Goal: Complete application form: Complete application form

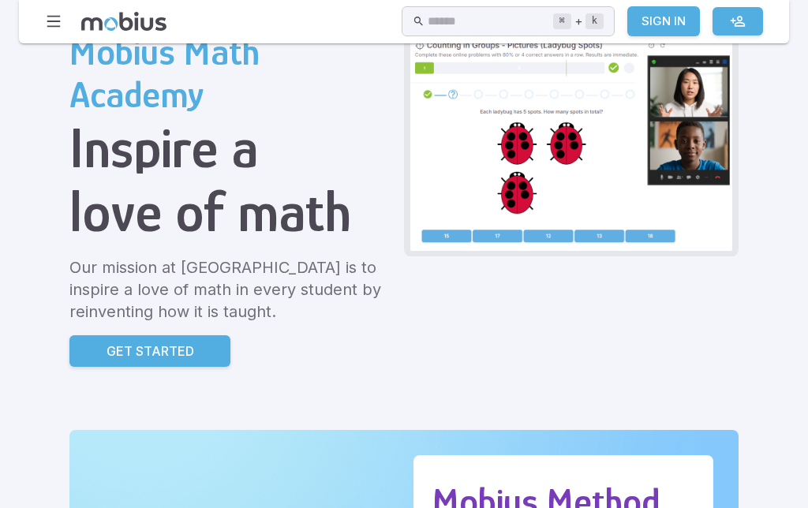
scroll to position [98, 0]
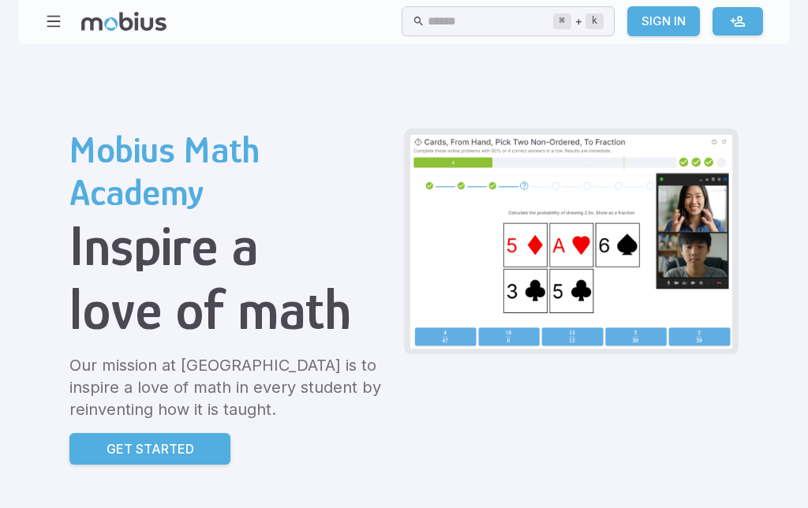
click at [107, 457] on p "Get Started" at bounding box center [151, 448] width 88 height 19
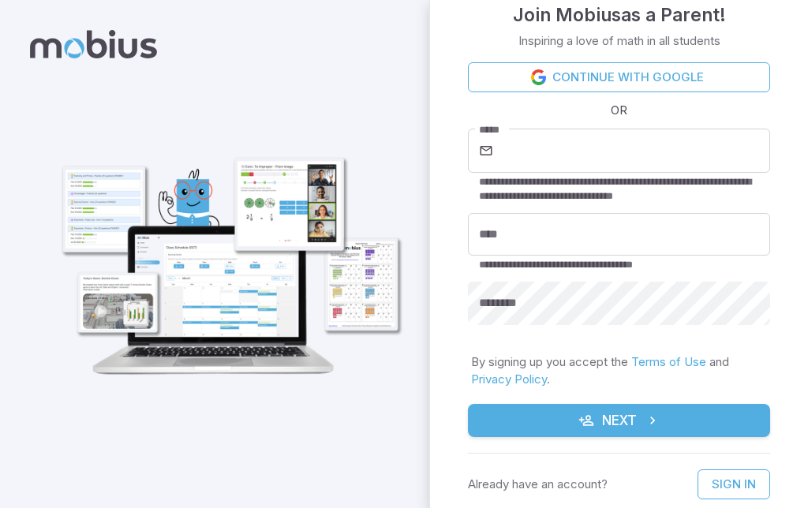
click at [690, 150] on input "*****" at bounding box center [633, 151] width 274 height 44
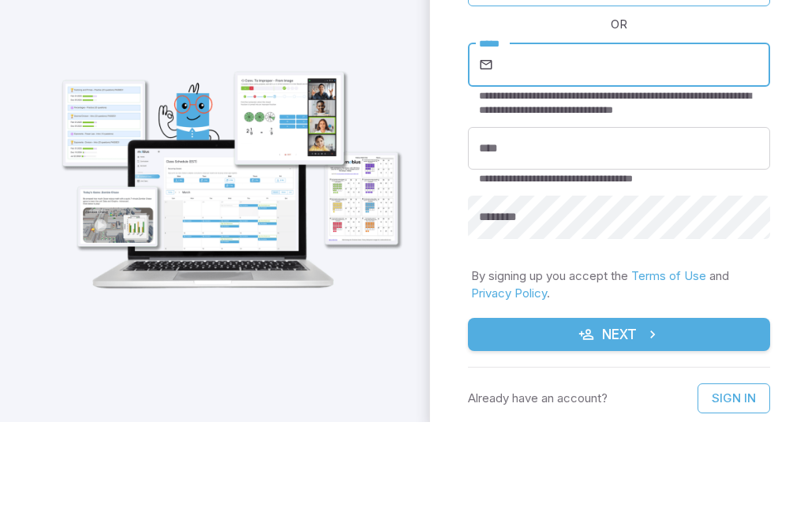
type input "**********"
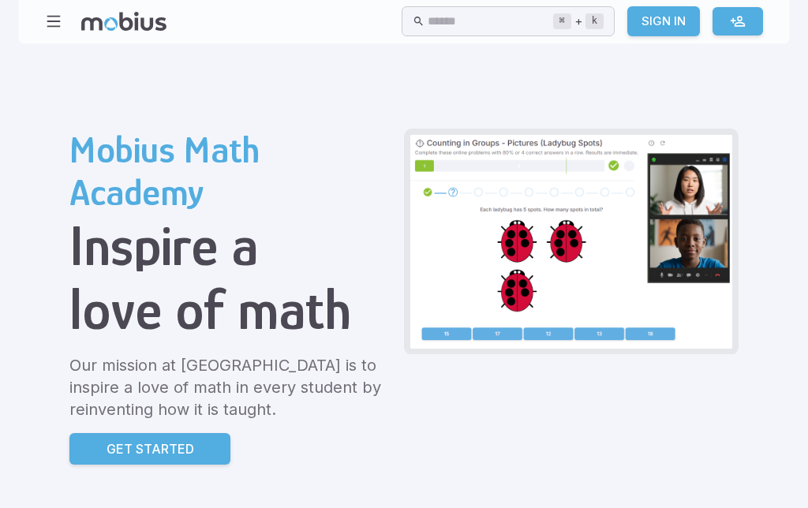
click at [663, 17] on link "Sign In" at bounding box center [663, 21] width 73 height 30
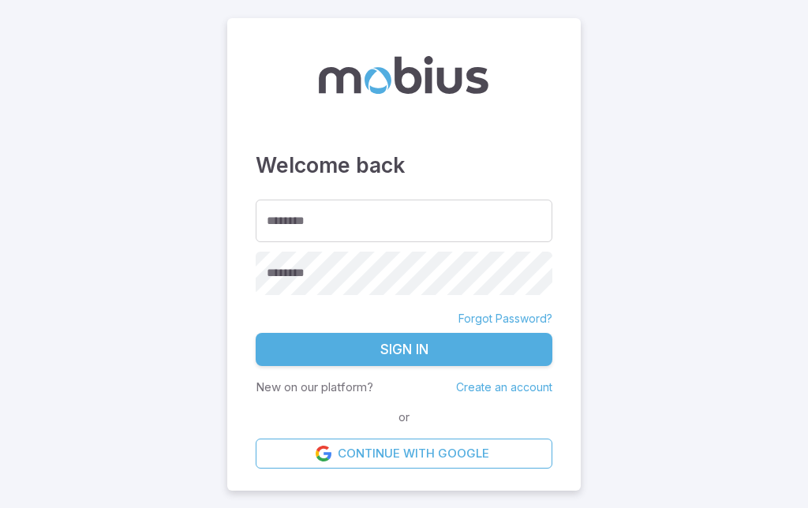
type input "*******"
click at [467, 366] on button "Sign In" at bounding box center [404, 349] width 297 height 33
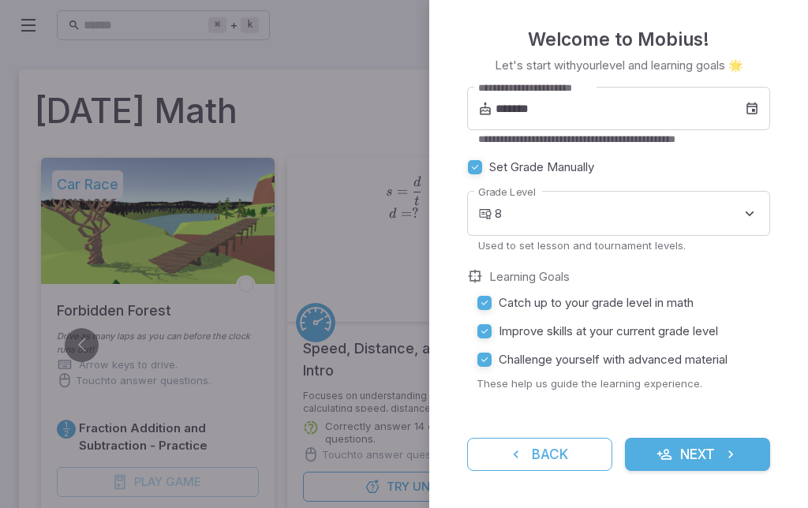
scroll to position [58, 0]
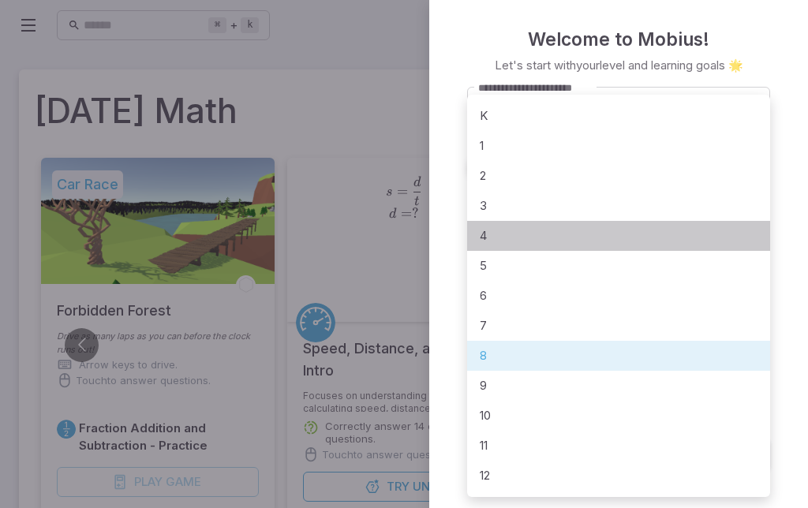
click at [678, 240] on li "4" at bounding box center [618, 236] width 303 height 30
type input "*"
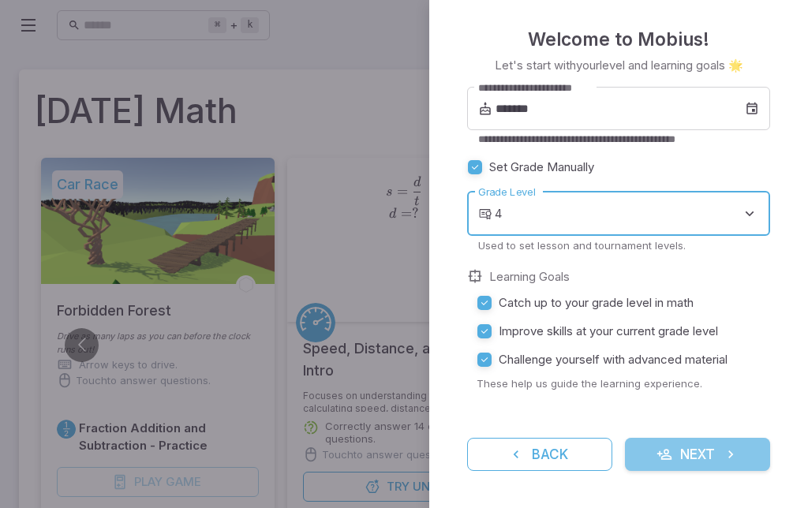
click at [698, 447] on button "Next" at bounding box center [697, 454] width 145 height 33
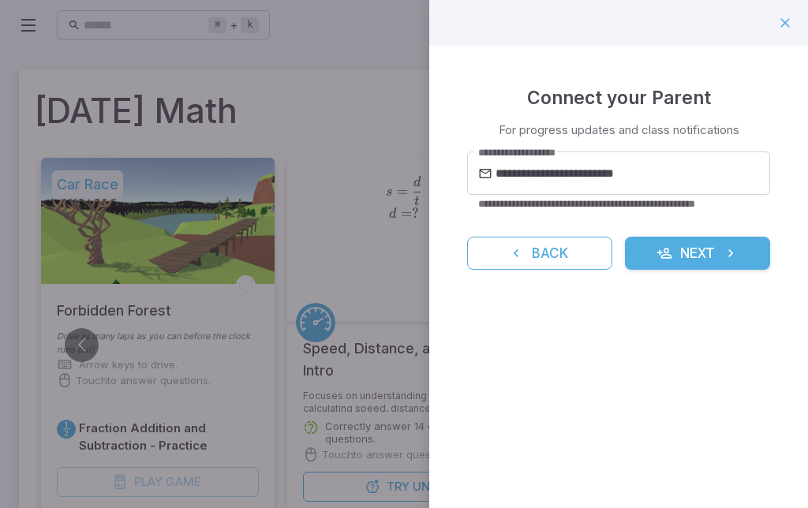
scroll to position [0, 0]
click at [708, 252] on button "Next" at bounding box center [697, 253] width 145 height 33
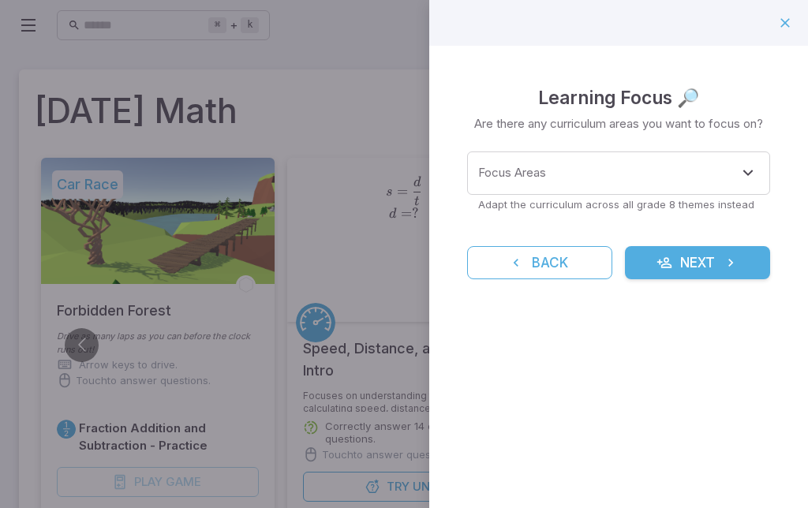
click at [717, 151] on div "Focus Areas" at bounding box center [618, 172] width 303 height 43
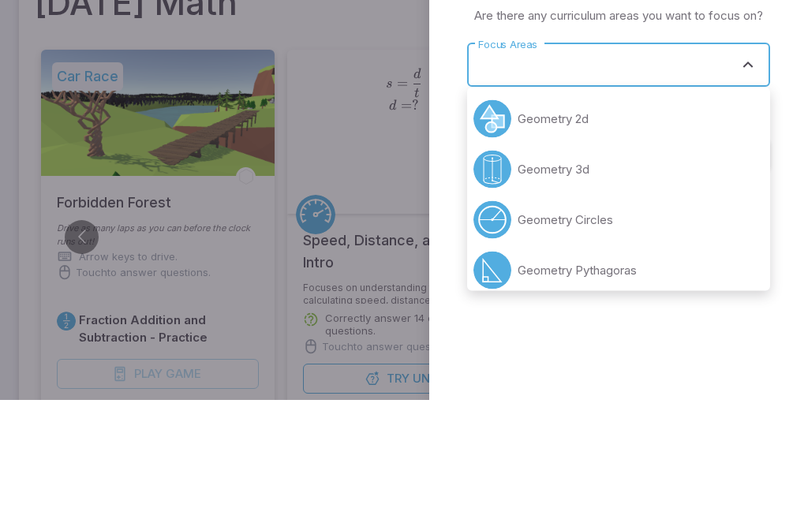
click at [729, 159] on input "Focus Areas" at bounding box center [606, 173] width 265 height 29
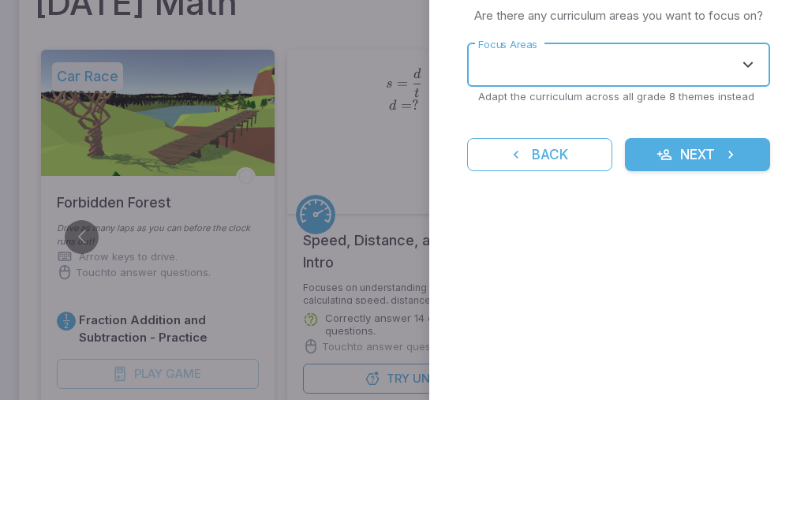
click at [738, 162] on button "Open" at bounding box center [748, 173] width 22 height 22
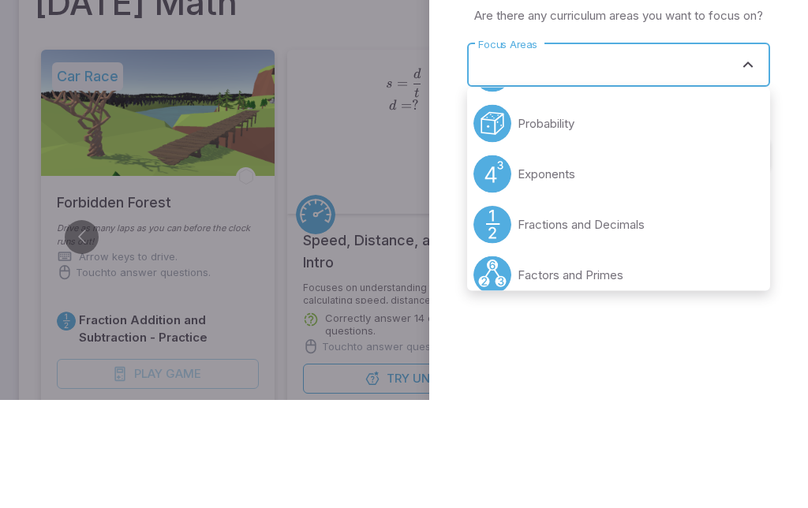
scroll to position [204, 0]
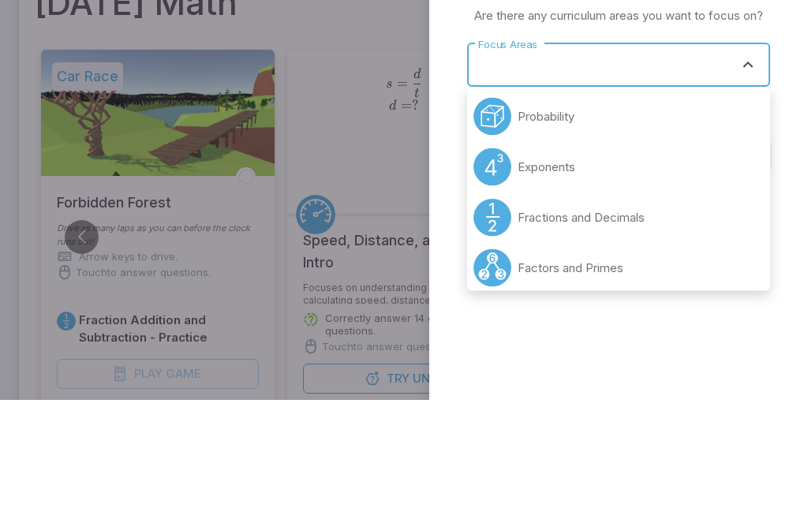
click at [321, 69] on div at bounding box center [404, 254] width 808 height 508
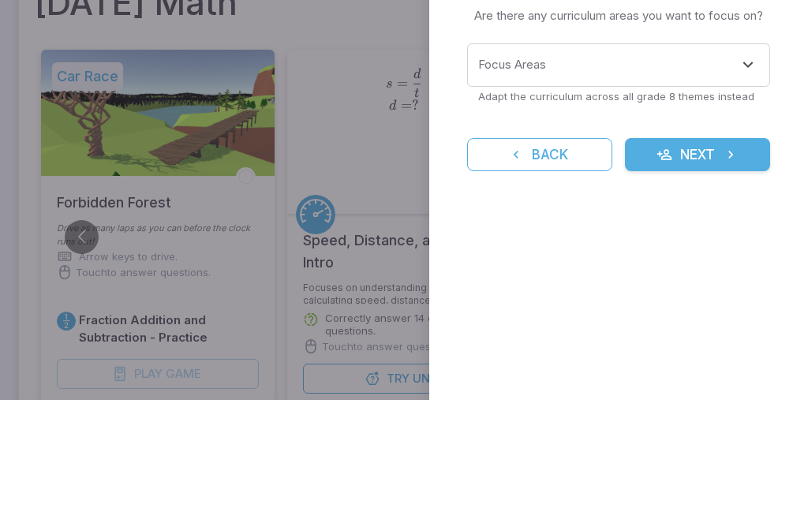
scroll to position [108, 0]
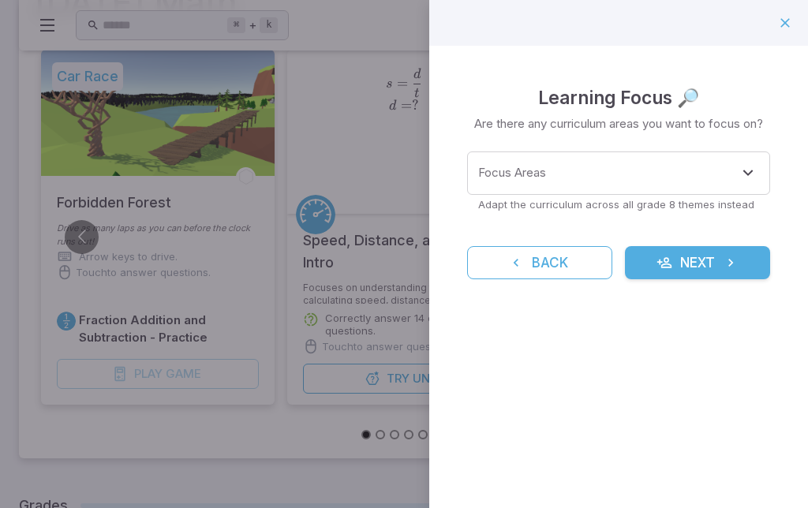
click at [746, 175] on icon "Open" at bounding box center [748, 172] width 19 height 19
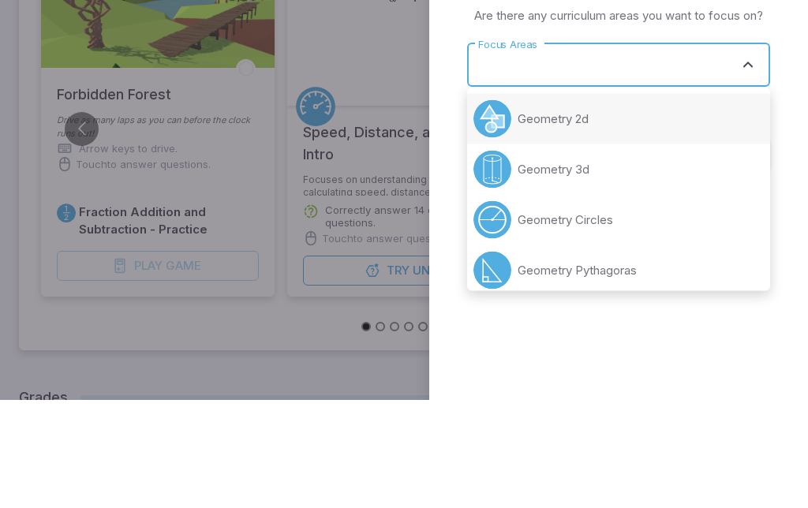
click at [787, 89] on div "Learning Focus 🔎 Are there any curriculum areas you want to focus on? Focus Are…" at bounding box center [618, 181] width 379 height 271
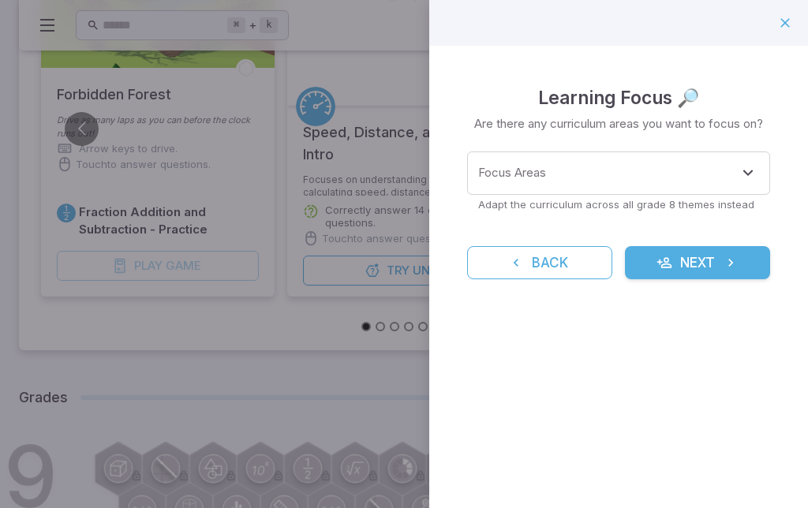
click at [748, 165] on icon "Open" at bounding box center [748, 172] width 19 height 19
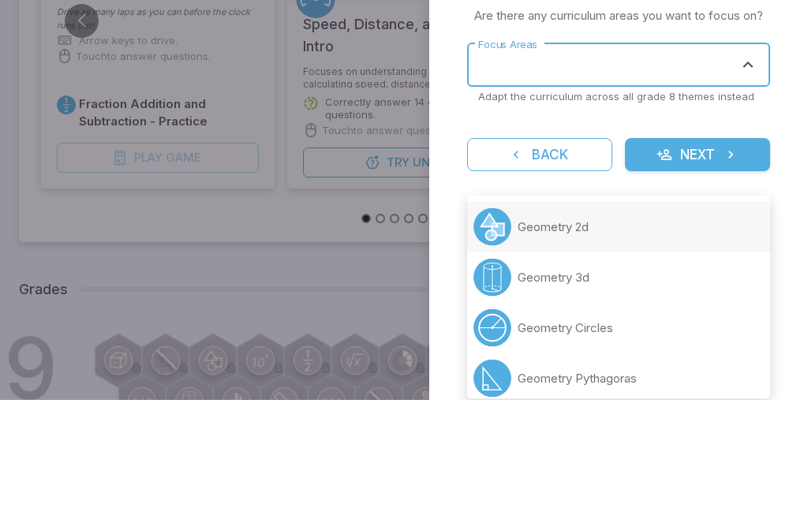
scroll to position [324, 0]
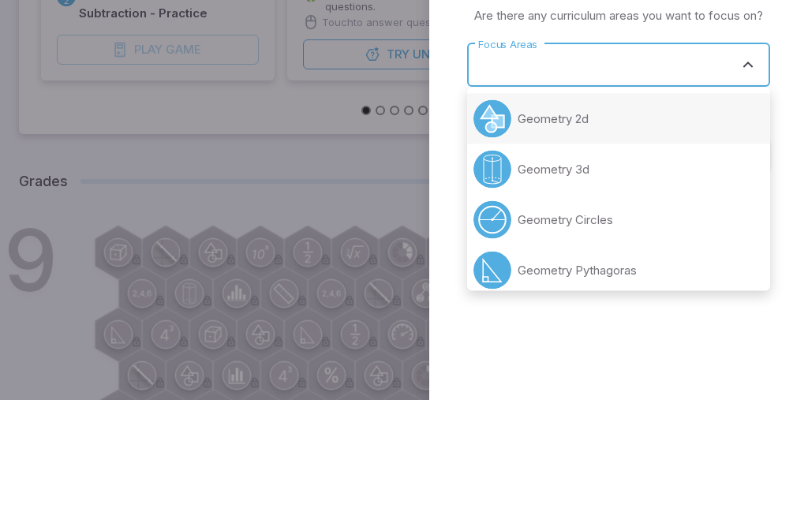
click at [324, 76] on div at bounding box center [404, 254] width 808 height 508
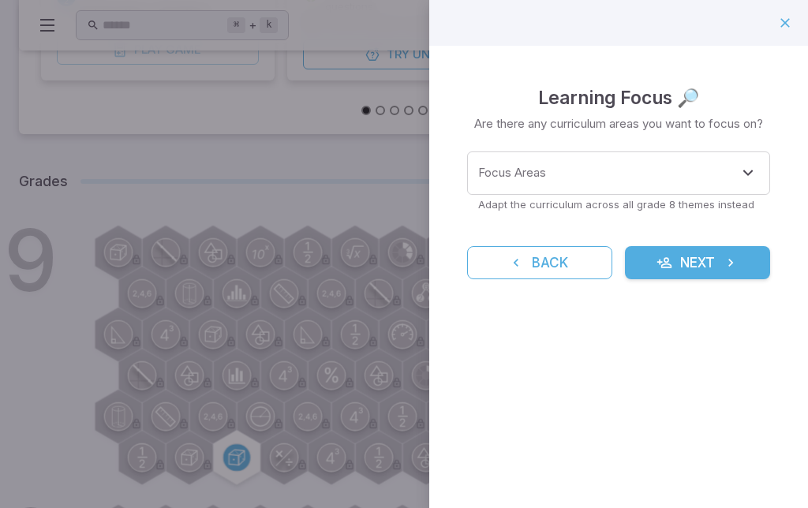
click at [725, 167] on input "Focus Areas" at bounding box center [606, 173] width 265 height 29
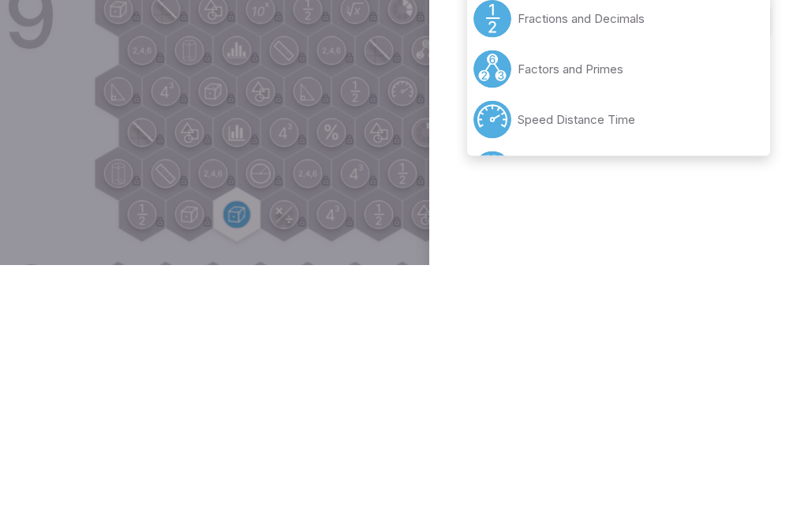
scroll to position [663, 0]
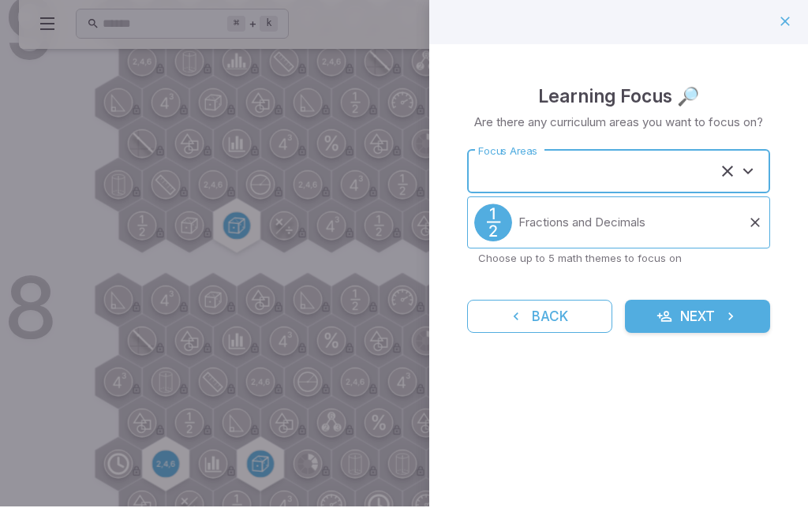
click at [754, 61] on div "Learning Focus 🔎 Are there any curriculum areas you want to focus on? Focus Are…" at bounding box center [618, 209] width 379 height 327
type input "**********"
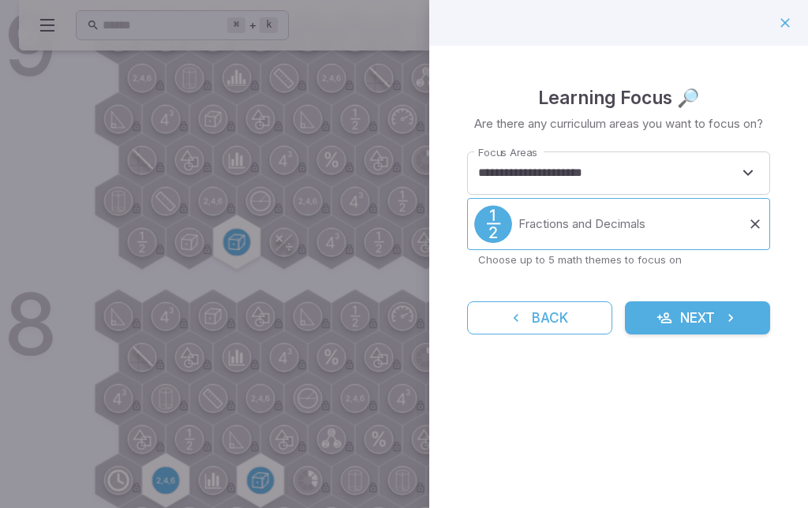
click at [25, 184] on div at bounding box center [404, 254] width 808 height 508
click at [200, 384] on div at bounding box center [404, 254] width 808 height 508
click at [679, 310] on button "Next" at bounding box center [697, 317] width 145 height 33
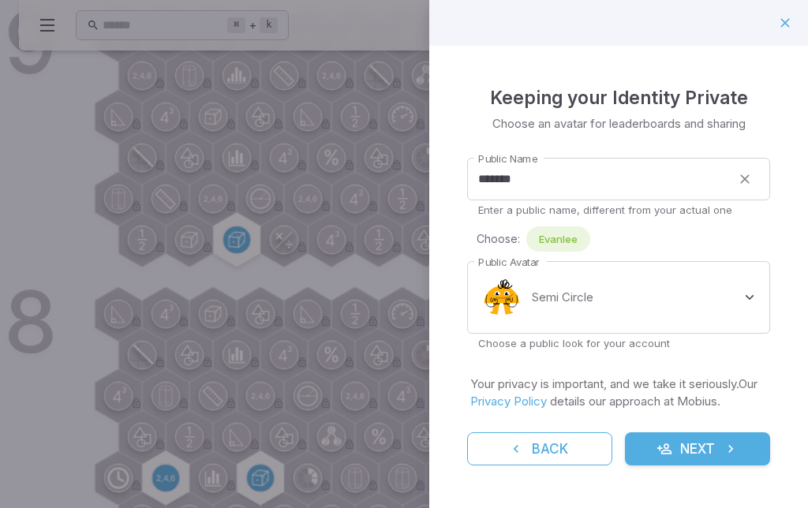
scroll to position [626, 0]
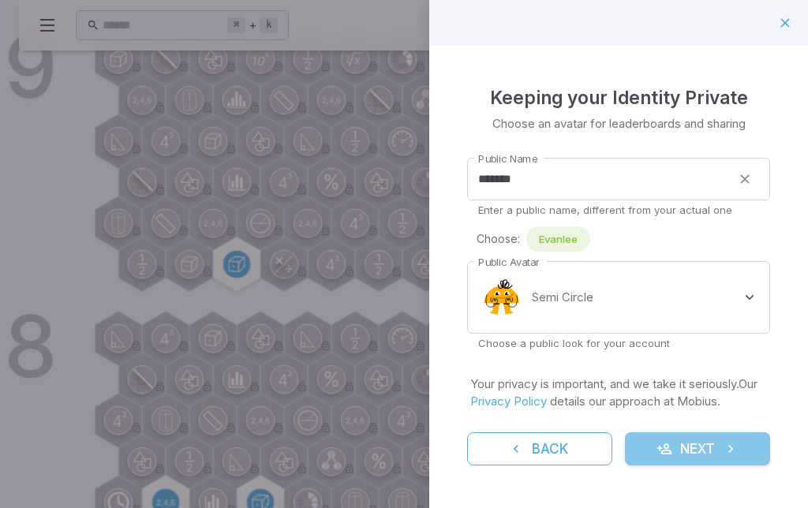
click at [666, 452] on icon "submit" at bounding box center [664, 449] width 16 height 16
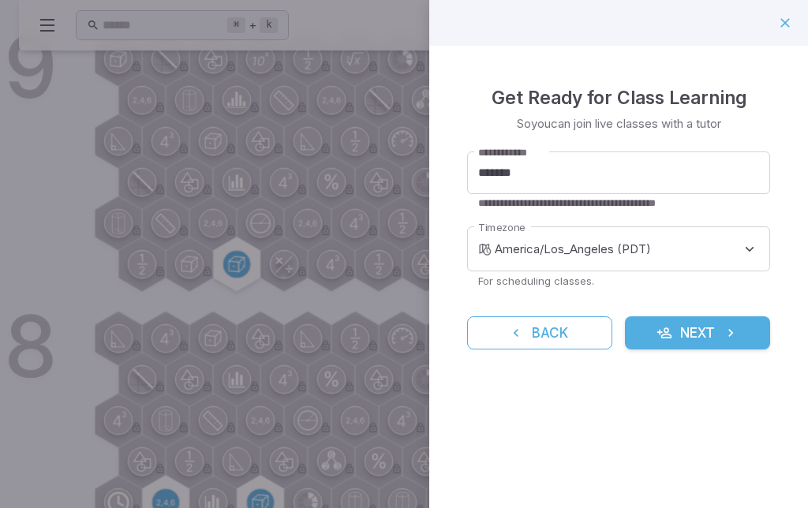
click at [708, 344] on button "Next" at bounding box center [697, 332] width 145 height 33
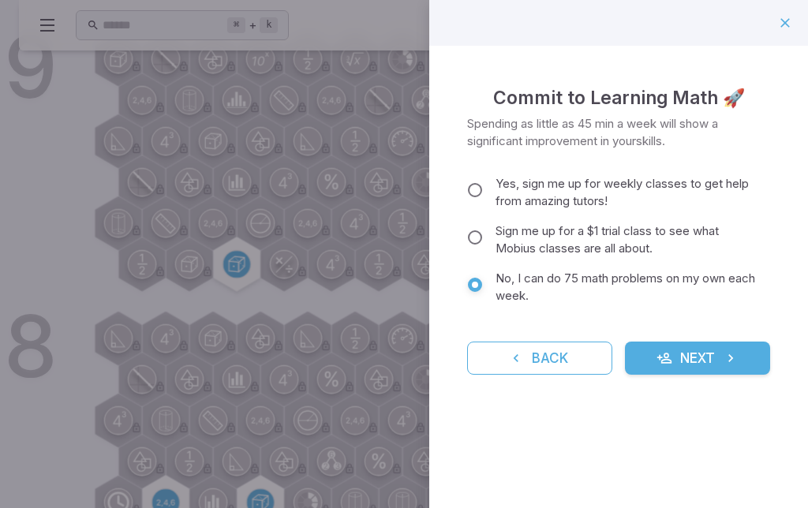
click at [698, 355] on button "Next" at bounding box center [697, 358] width 145 height 33
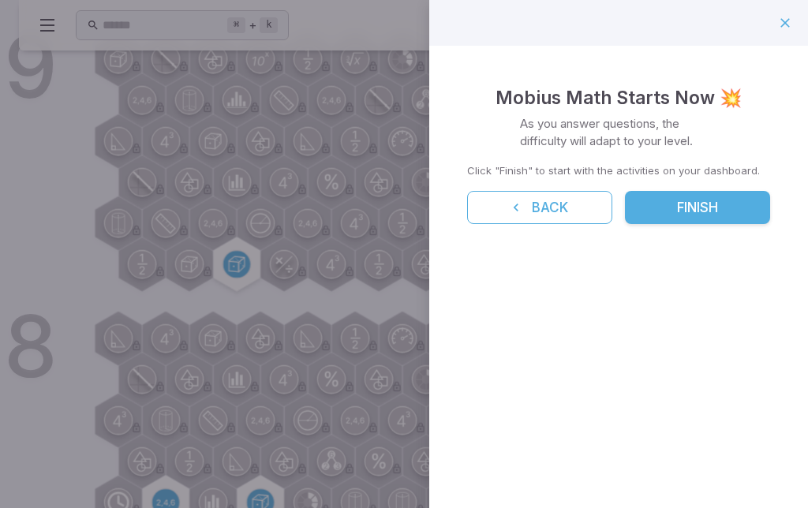
click at [733, 204] on button "Finish" at bounding box center [697, 207] width 145 height 33
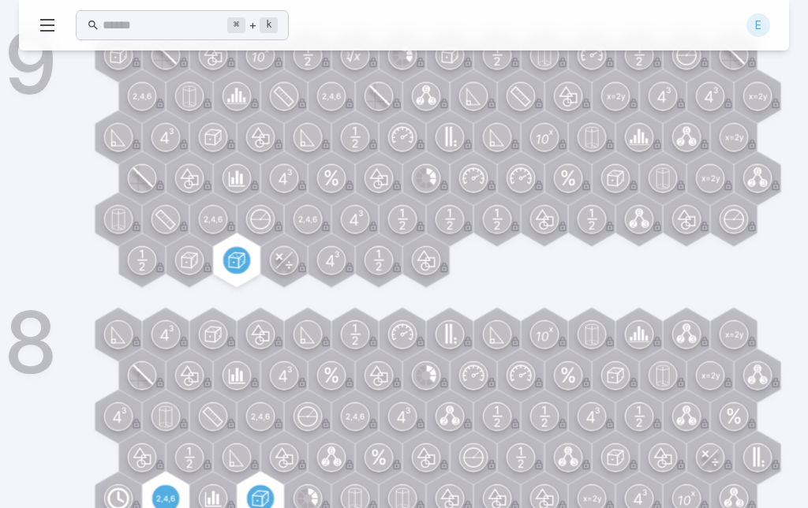
scroll to position [611, 0]
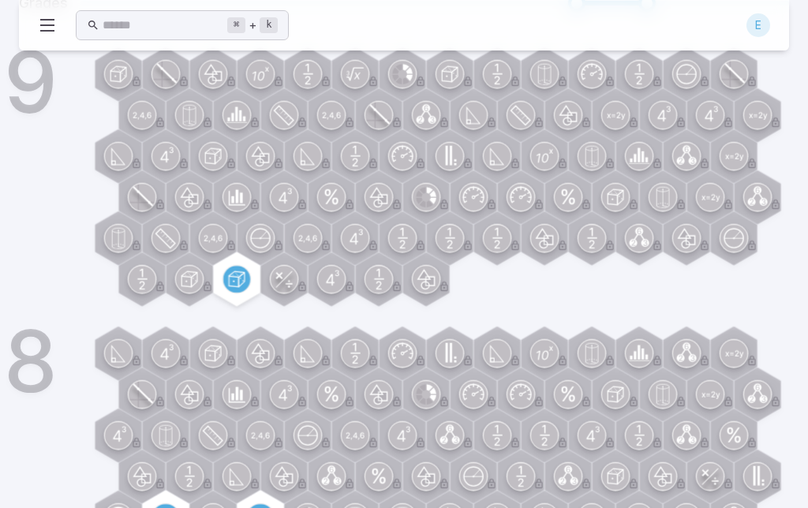
click at [239, 280] on icon at bounding box center [237, 279] width 16 height 16
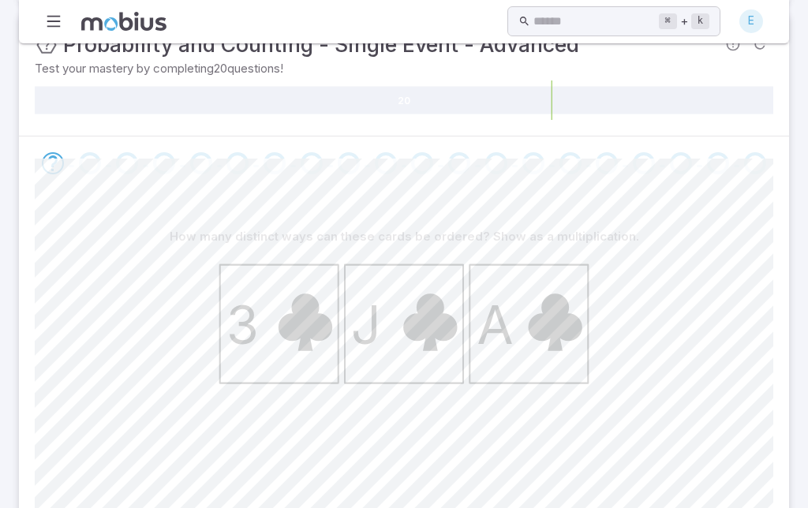
scroll to position [265, 0]
click at [496, 507] on icon "3 J A" at bounding box center [404, 451] width 395 height 395
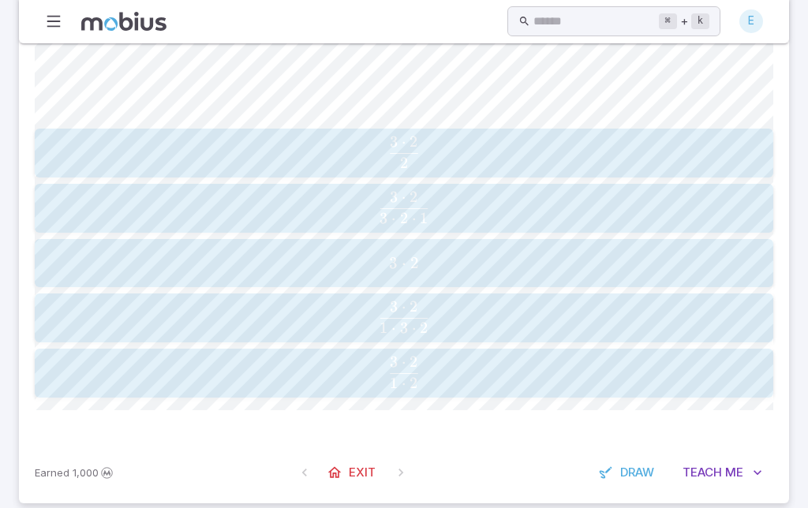
scroll to position [811, 0]
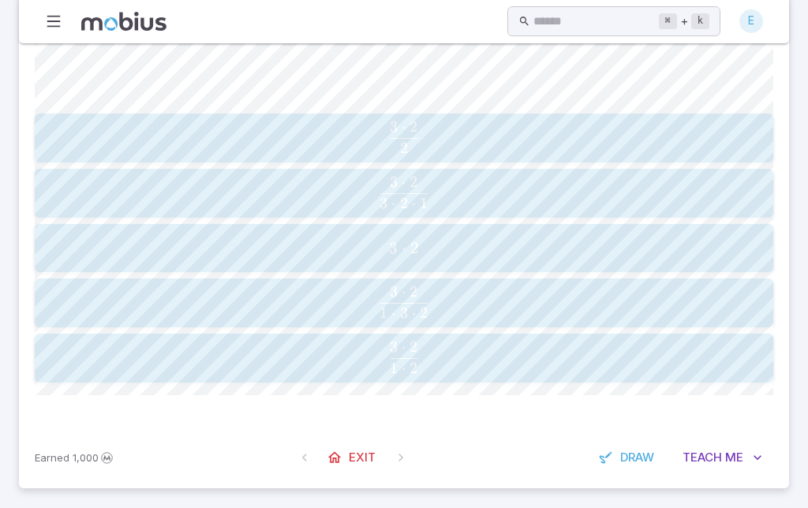
click at [727, 456] on span "Me" at bounding box center [734, 457] width 18 height 17
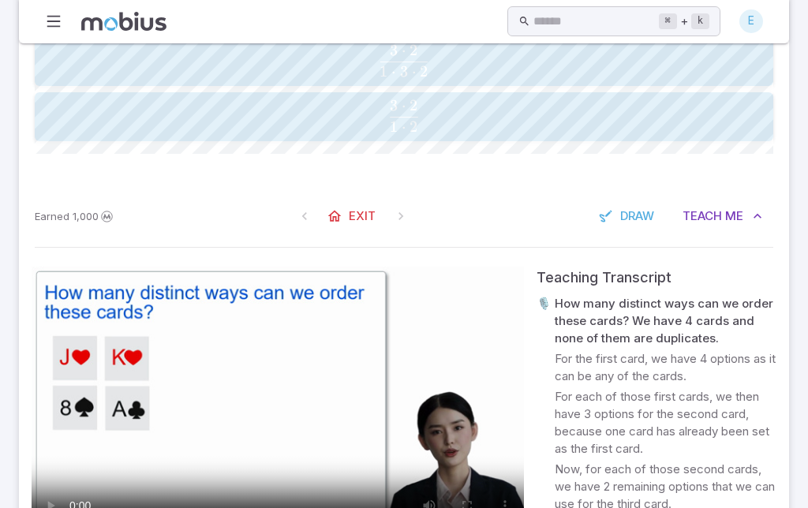
scroll to position [1053, 0]
click at [266, 407] on video at bounding box center [278, 405] width 492 height 277
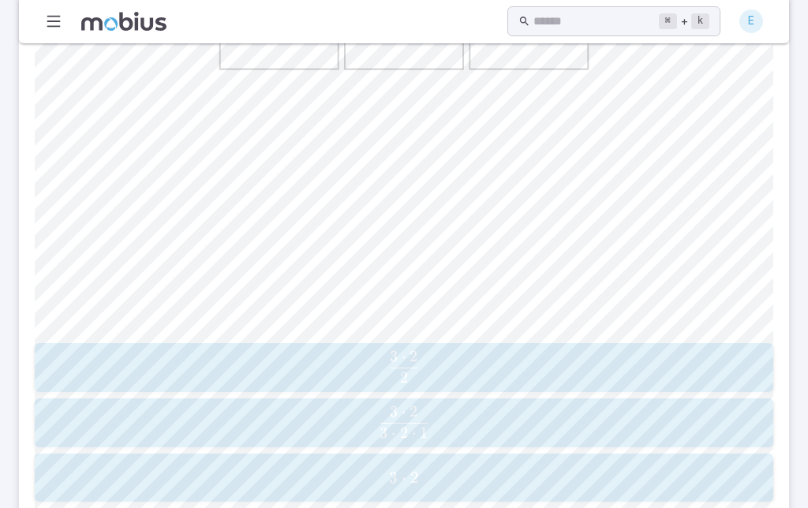
scroll to position [590, 0]
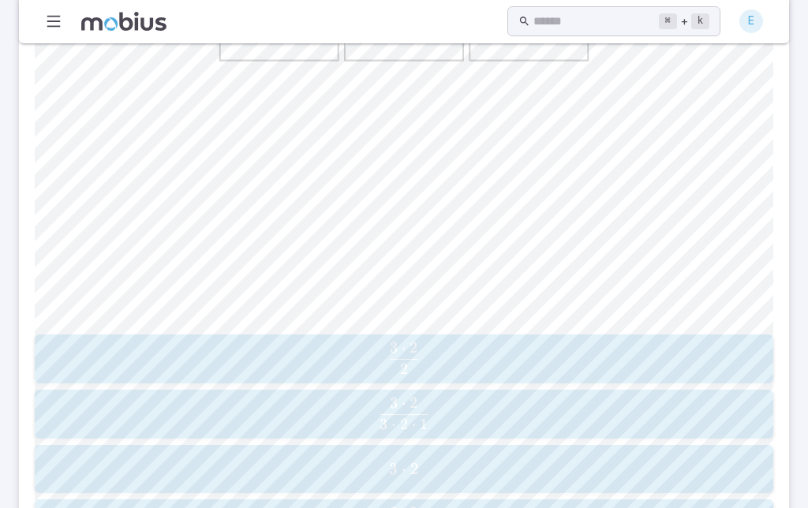
click at [439, 400] on span "3 ⋅ 2 ⋅ 1 3 ⋅ 2 ​" at bounding box center [404, 414] width 671 height 32
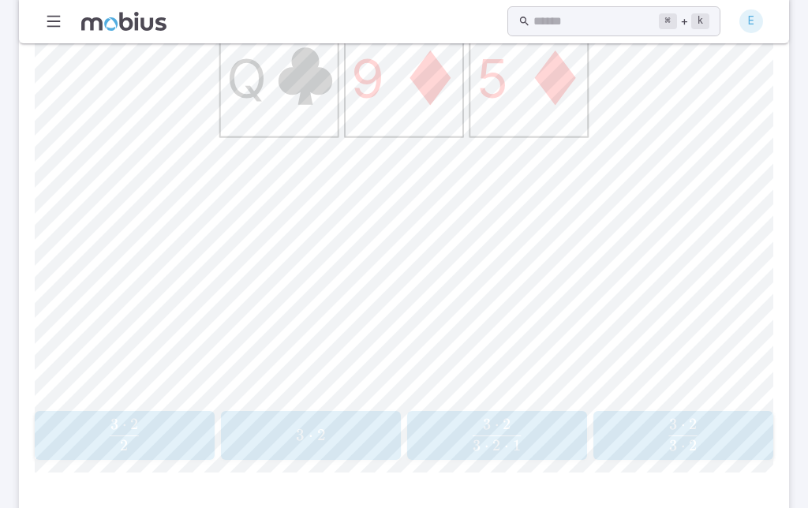
scroll to position [514, 0]
click at [329, 444] on div "3 ⋅ 2 3\cdot 2 3 ⋅ 2" at bounding box center [311, 435] width 170 height 36
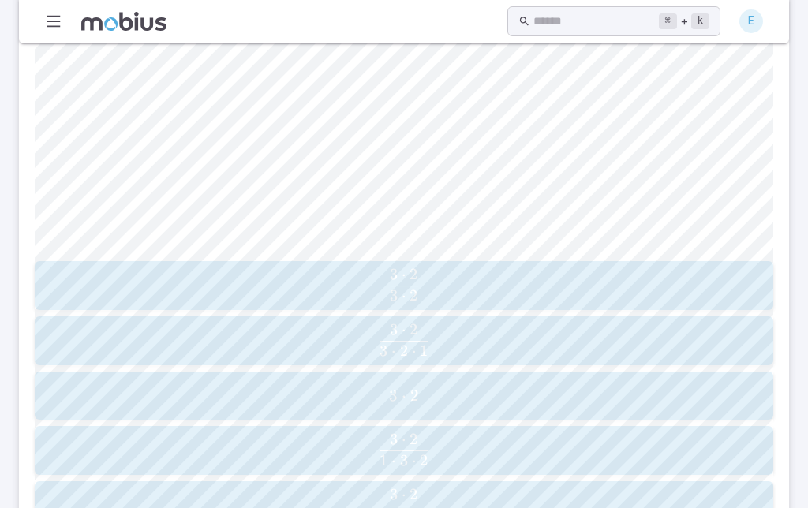
scroll to position [674, 0]
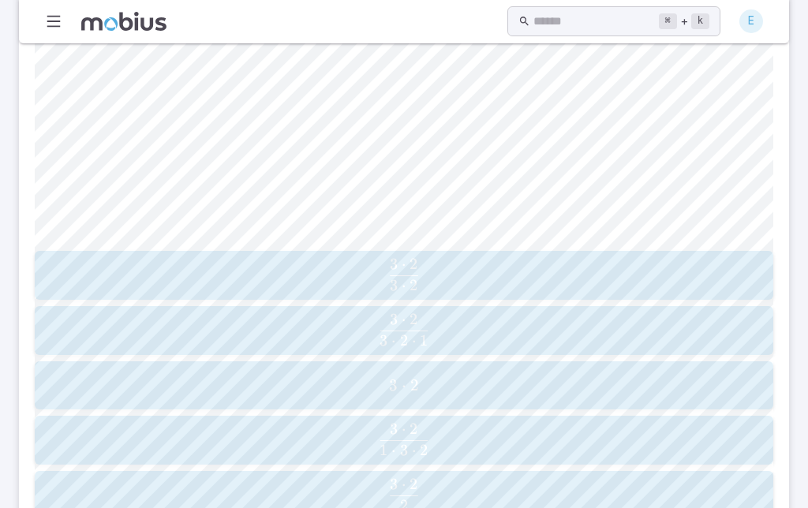
click at [489, 385] on span "3 ⋅ 2" at bounding box center [403, 386] width 728 height 20
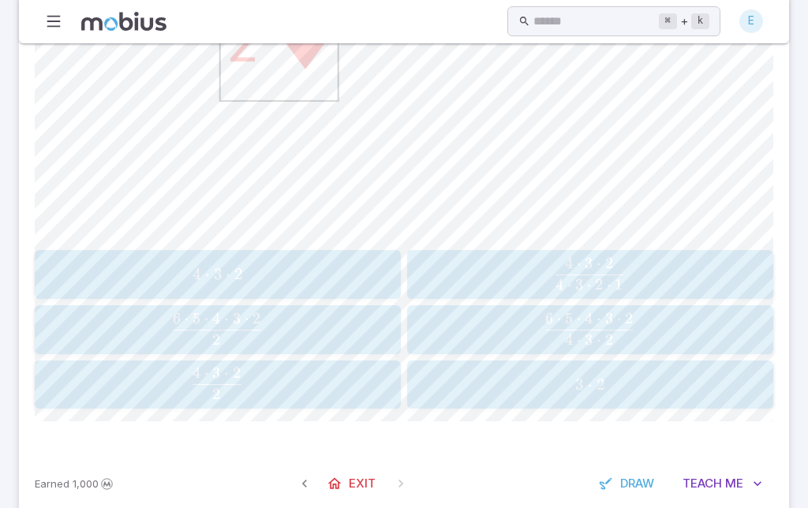
scroll to position [701, 0]
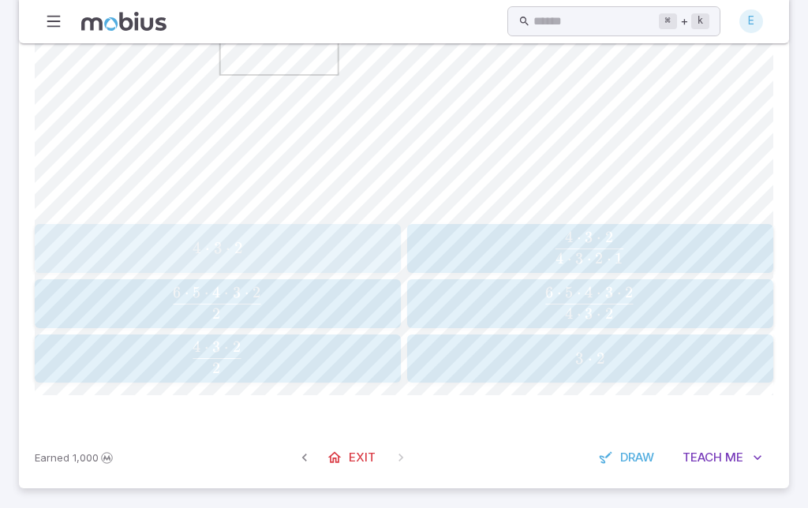
click at [358, 247] on span "4 ⋅ 3 ⋅ 2" at bounding box center [217, 248] width 356 height 20
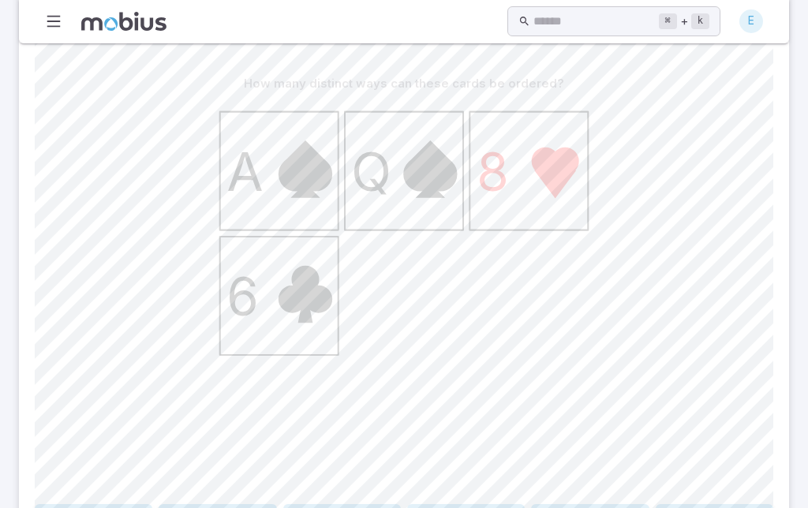
scroll to position [424, 0]
